Goal: Complete application form

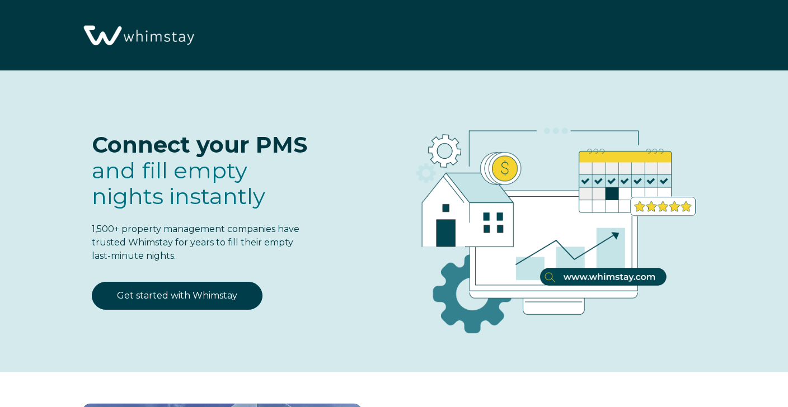
select select "Guesty"
select select "US"
select select "Moderate"
select select "Podcast"
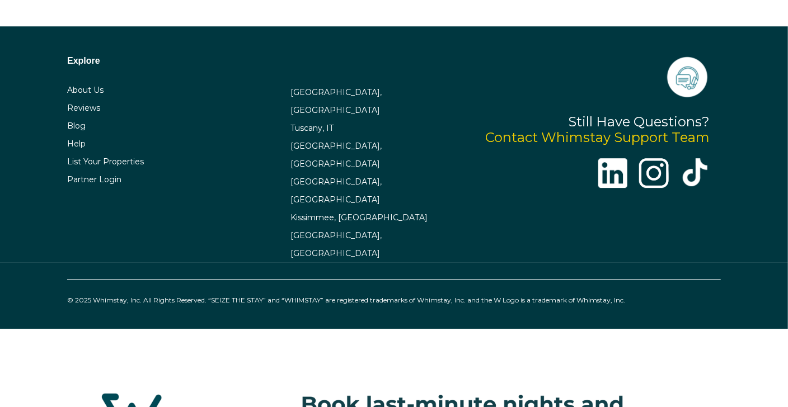
select select "US"
select select "Standard"
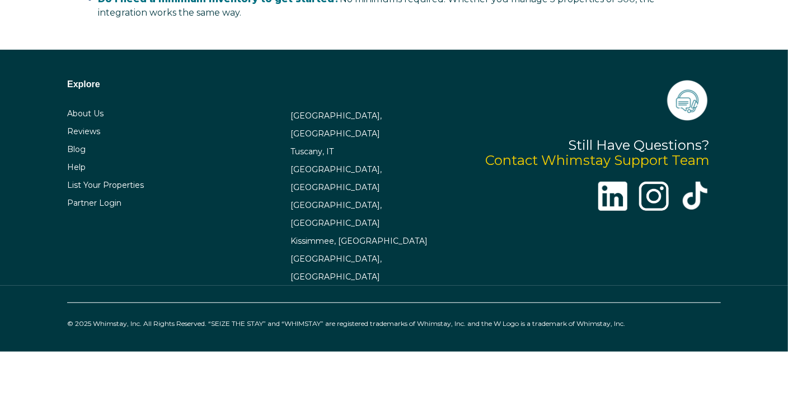
scroll to position [1789, 0]
